Goal: Task Accomplishment & Management: Complete application form

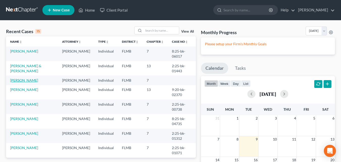
click at [25, 82] on link "[PERSON_NAME]" at bounding box center [24, 80] width 28 height 4
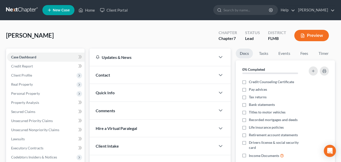
click at [105, 33] on div "Lear, Edmaund Upgraded Chapter Chapter 7 Status Lead District FLMB Preview" at bounding box center [170, 38] width 329 height 22
click at [87, 9] on link "Home" at bounding box center [86, 10] width 21 height 9
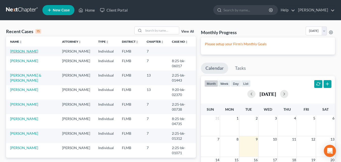
click at [21, 52] on link "[PERSON_NAME]" at bounding box center [24, 51] width 28 height 4
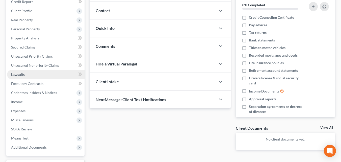
scroll to position [76, 0]
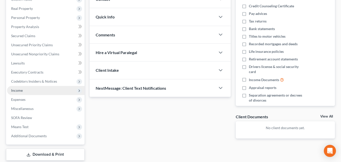
click at [19, 91] on span "Income" at bounding box center [17, 90] width 12 height 4
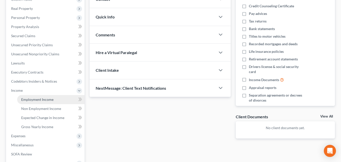
click at [47, 99] on span "Employment Income" at bounding box center [37, 99] width 32 height 4
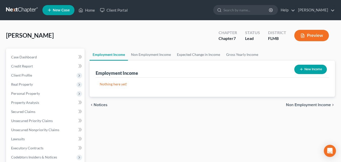
click at [298, 107] on span "Non Employment Income" at bounding box center [308, 105] width 45 height 4
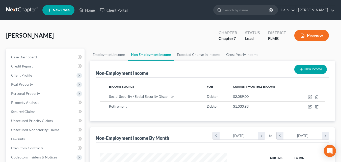
scroll to position [91, 137]
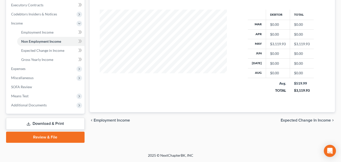
click at [300, 121] on span "Expected Change in Income" at bounding box center [306, 120] width 50 height 4
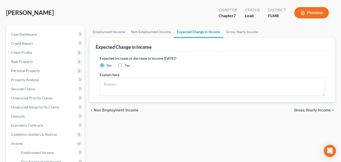
scroll to position [51, 0]
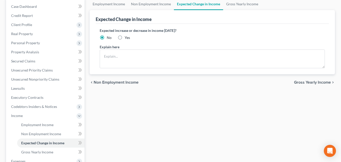
click at [298, 83] on span "Gross Yearly Income" at bounding box center [312, 82] width 37 height 4
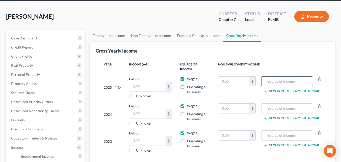
scroll to position [51, 0]
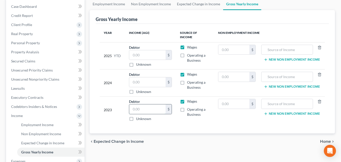
click at [151, 106] on input "text" at bounding box center [147, 109] width 37 height 10
type input "88,264.00"
click at [220, 101] on input "text" at bounding box center [234, 104] width 31 height 10
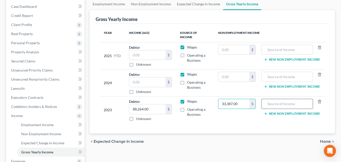
type input "33,387.00"
click at [274, 99] on input "text" at bounding box center [287, 104] width 46 height 10
type input "Social Security Income"
click at [288, 112] on button "New Non Employment Income" at bounding box center [292, 114] width 56 height 4
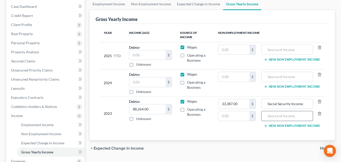
click at [282, 114] on input "text" at bounding box center [287, 116] width 46 height 10
type input "VA"
click at [242, 111] on input "text" at bounding box center [234, 116] width 31 height 10
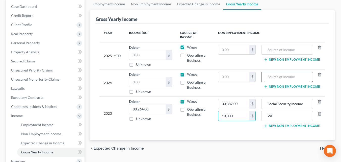
type input "13,000"
click at [272, 72] on input "text" at bounding box center [287, 77] width 46 height 10
type input "S"
type input "SSI"
click at [302, 99] on input "Social Security Income" at bounding box center [287, 104] width 46 height 10
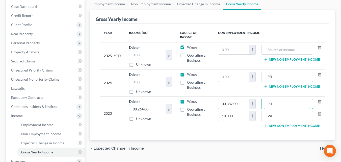
type input "SSI"
click at [293, 85] on button "New Non Employment Income" at bounding box center [292, 87] width 56 height 4
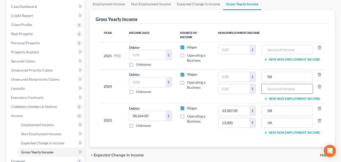
click at [279, 86] on input "text" at bounding box center [287, 89] width 46 height 10
type input "VA"
click at [228, 84] on input "text" at bounding box center [234, 89] width 31 height 10
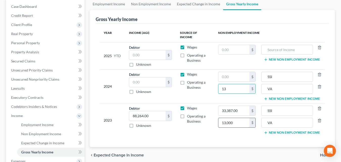
type input "13"
click at [236, 120] on input "13,000" at bounding box center [234, 123] width 31 height 10
type input "13,009"
click at [233, 85] on input "13" at bounding box center [234, 89] width 31 height 10
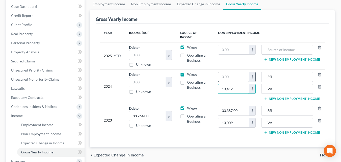
type input "13,412"
click at [238, 75] on input "text" at bounding box center [234, 77] width 31 height 10
type input "4,139"
click at [239, 107] on input "33,387.00" at bounding box center [234, 111] width 31 height 10
click at [243, 106] on input "33,387.00" at bounding box center [234, 111] width 31 height 10
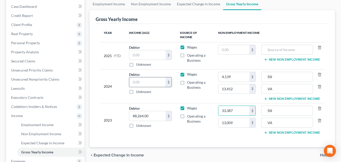
type input "33,387"
click at [152, 79] on input "text" at bounding box center [147, 82] width 37 height 10
type input "58,980"
click at [159, 90] on td "Debtor 58,980.00 $ Unknown Balance Undetermined 58,980 $ Unknown" at bounding box center [150, 86] width 51 height 34
click at [156, 112] on input "88,264.00" at bounding box center [147, 116] width 37 height 10
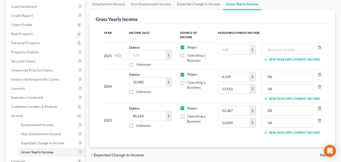
click at [202, 125] on td "Wages Operating a Business" at bounding box center [195, 120] width 38 height 34
click at [148, 112] on input "88,264" at bounding box center [147, 116] width 37 height 10
click at [146, 111] on input "88,264" at bounding box center [147, 116] width 37 height 10
type input "88,264.00"
click at [147, 77] on input "58,980" at bounding box center [147, 82] width 37 height 10
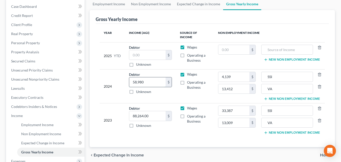
click at [150, 79] on input "58,980" at bounding box center [147, 82] width 37 height 10
type input "58,980.00"
click at [238, 73] on input "4,139" at bounding box center [234, 77] width 31 height 10
click at [237, 73] on input "4,139" at bounding box center [234, 77] width 31 height 10
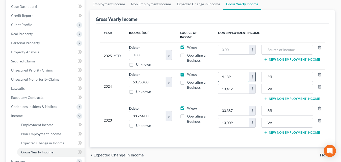
click at [237, 73] on input "4,139" at bounding box center [234, 77] width 31 height 10
type input "4,139.00"
click at [237, 85] on input "13,412" at bounding box center [234, 89] width 31 height 10
click at [236, 86] on input "13,412" at bounding box center [234, 89] width 31 height 10
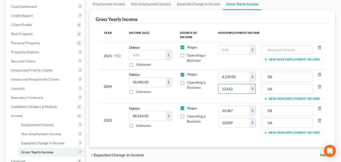
click at [234, 86] on input "13,412" at bounding box center [234, 89] width 31 height 10
type input "13,412.00"
click at [233, 106] on input "33,387" at bounding box center [234, 111] width 31 height 10
click at [235, 106] on input "33,387" at bounding box center [234, 111] width 31 height 10
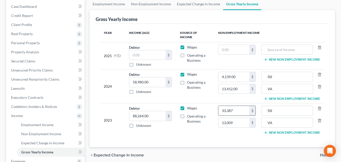
click at [235, 106] on input "33,387" at bounding box center [234, 111] width 31 height 10
type input "33,387.00"
click at [235, 118] on input "13,009" at bounding box center [234, 123] width 31 height 10
click at [235, 120] on input "13,009" at bounding box center [234, 123] width 31 height 10
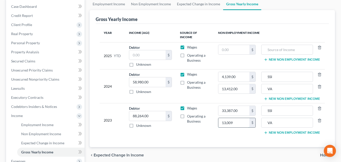
click at [233, 118] on input "13,009" at bounding box center [234, 123] width 31 height 10
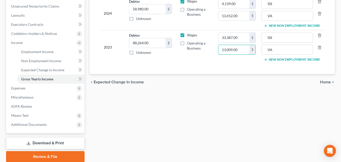
scroll to position [67, 0]
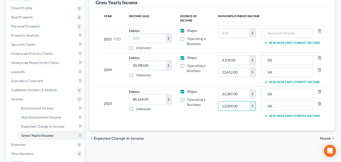
type input "13,009.00"
click at [327, 136] on span "Home" at bounding box center [325, 138] width 11 height 4
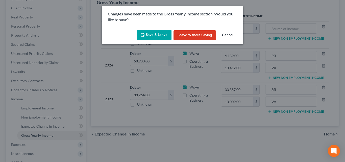
click at [164, 33] on button "Save & Leave" at bounding box center [154, 35] width 35 height 11
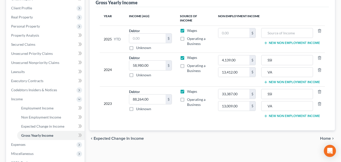
type input "13,412.00"
type input "VA"
type input "13,009.00"
type input "VA"
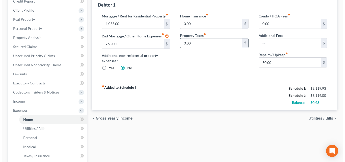
scroll to position [76, 0]
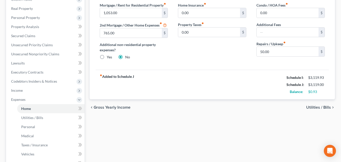
click at [314, 109] on span "Utilities / Bills" at bounding box center [318, 107] width 25 height 4
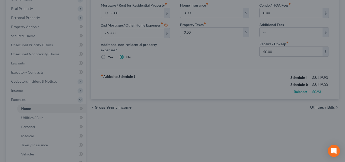
click at [266, 124] on div at bounding box center [172, 81] width 345 height 162
click at [99, 54] on div at bounding box center [172, 81] width 345 height 162
click at [196, 58] on div at bounding box center [172, 81] width 345 height 162
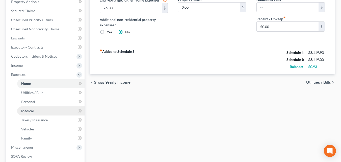
scroll to position [101, 0]
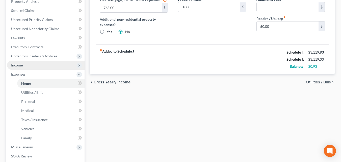
click at [24, 65] on span "Income" at bounding box center [46, 65] width 78 height 9
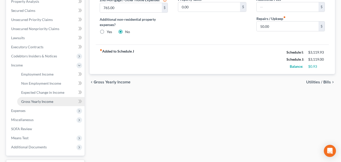
click at [49, 101] on span "Gross Yearly Income" at bounding box center [37, 101] width 32 height 4
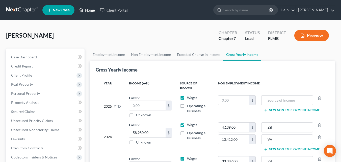
click at [91, 10] on link "Home" at bounding box center [86, 10] width 21 height 9
